Goal: Navigation & Orientation: Find specific page/section

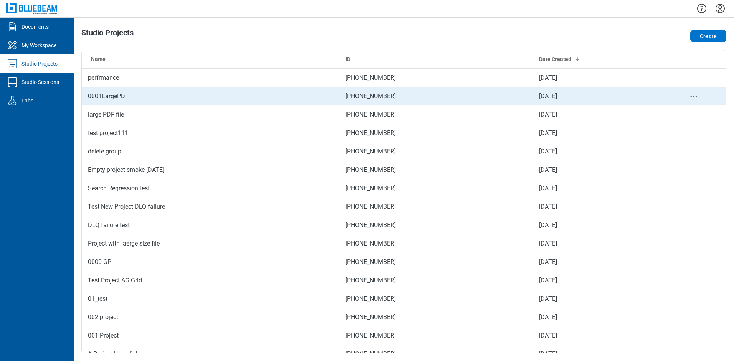
click at [696, 96] on icon "project-actions-menu" at bounding box center [693, 96] width 9 height 9
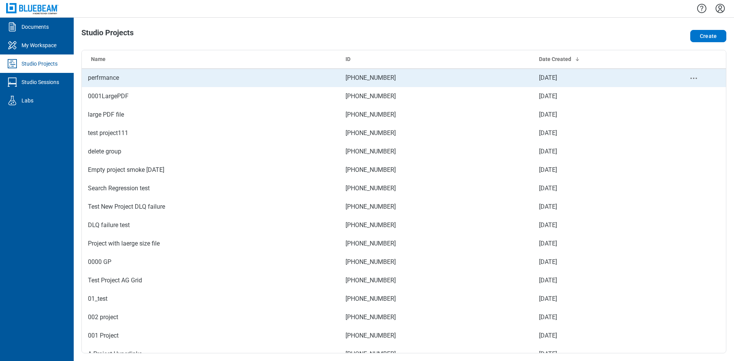
click at [128, 83] on td "perfrmance" at bounding box center [211, 78] width 258 height 18
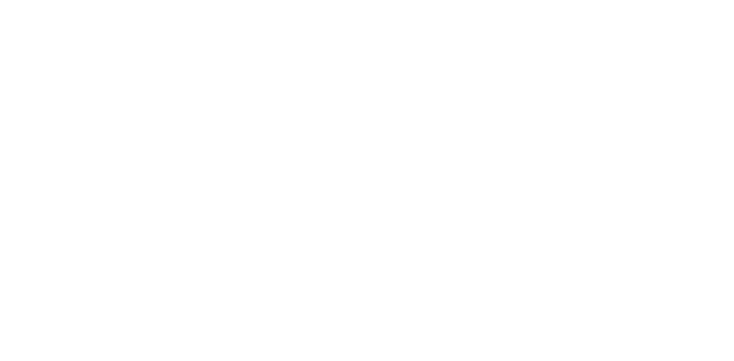
click at [283, 206] on html at bounding box center [367, 180] width 734 height 361
